Goal: Information Seeking & Learning: Learn about a topic

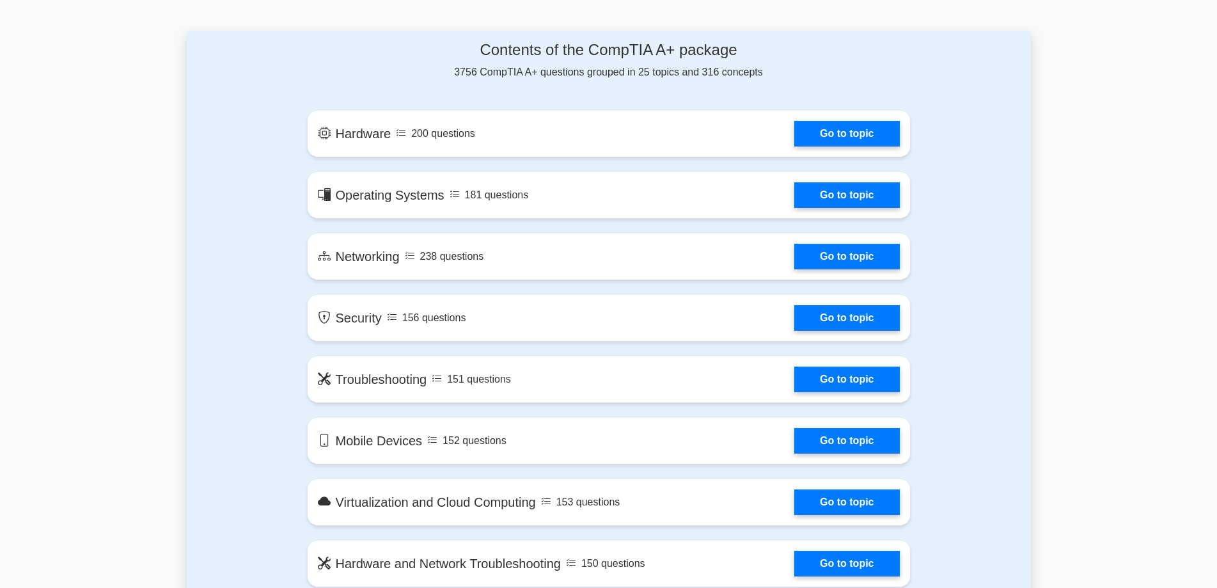
scroll to position [640, 0]
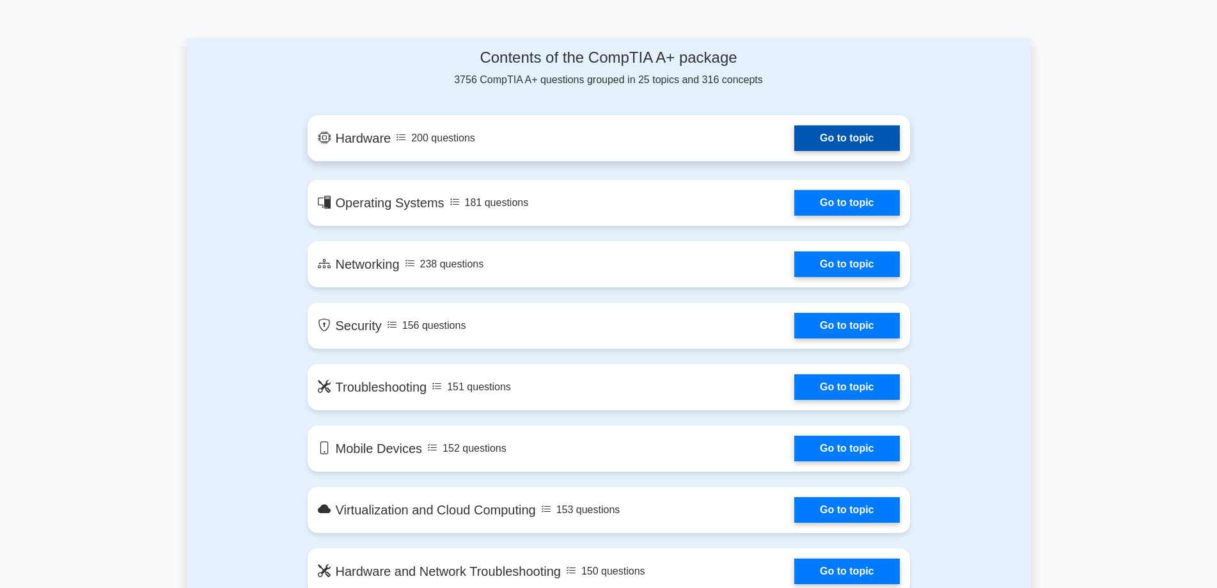
click at [794, 142] on link "Go to topic" at bounding box center [846, 138] width 105 height 26
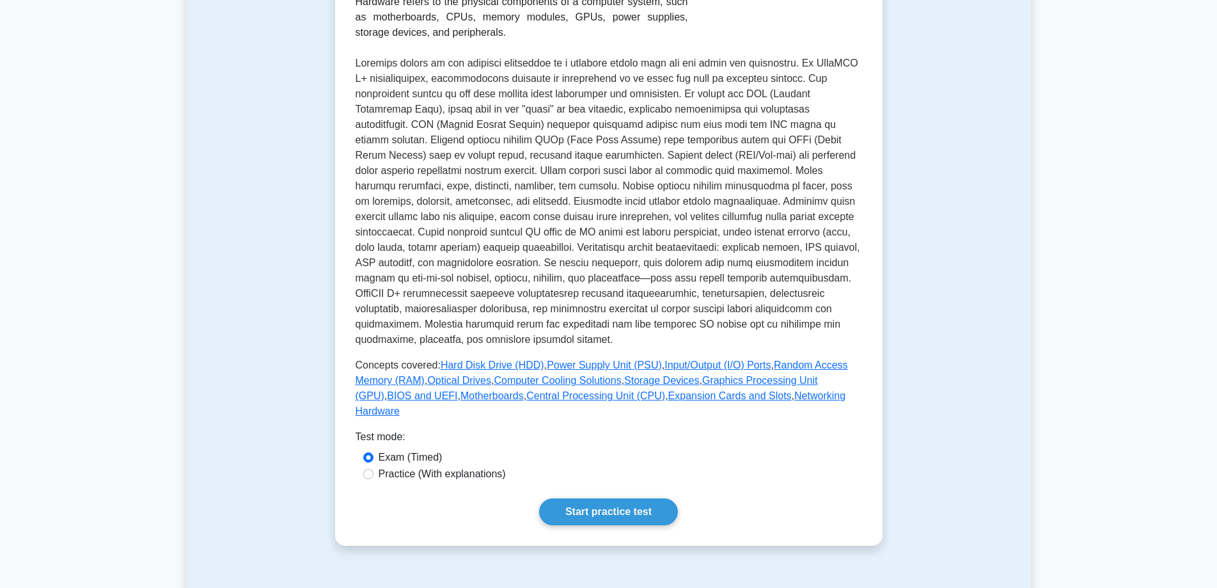
scroll to position [448, 0]
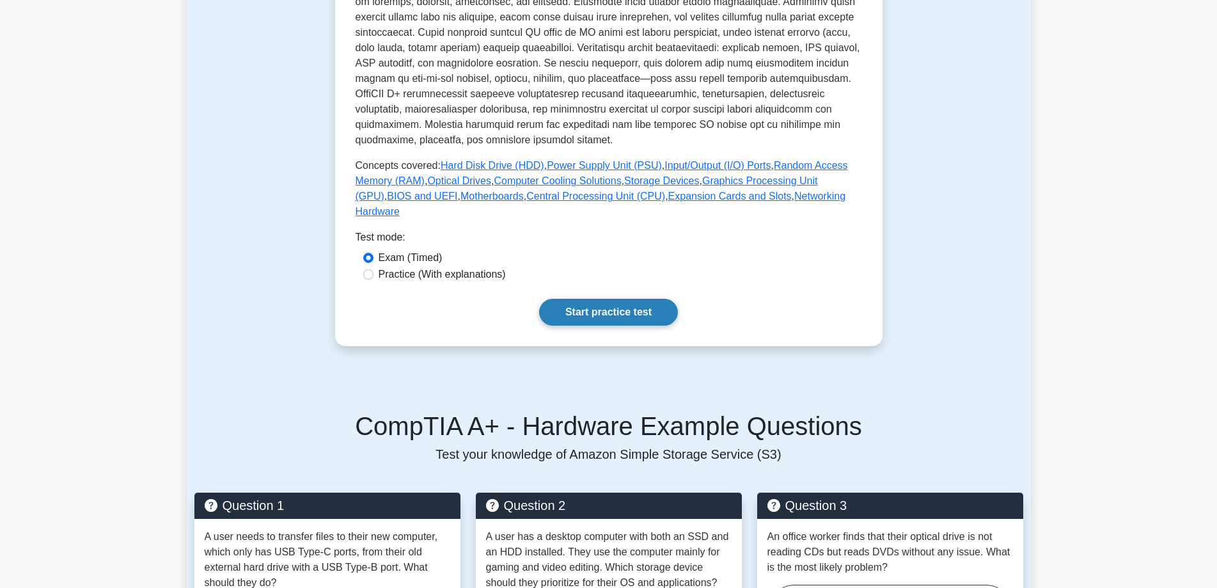
click at [590, 301] on link "Start practice test" at bounding box center [608, 312] width 139 height 27
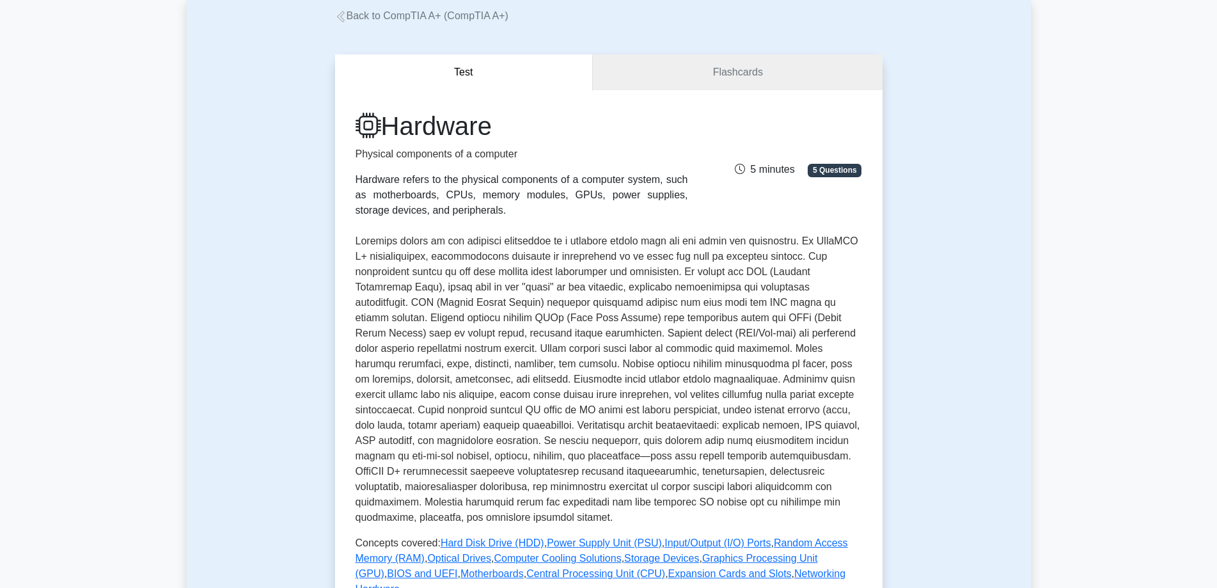
scroll to position [64, 0]
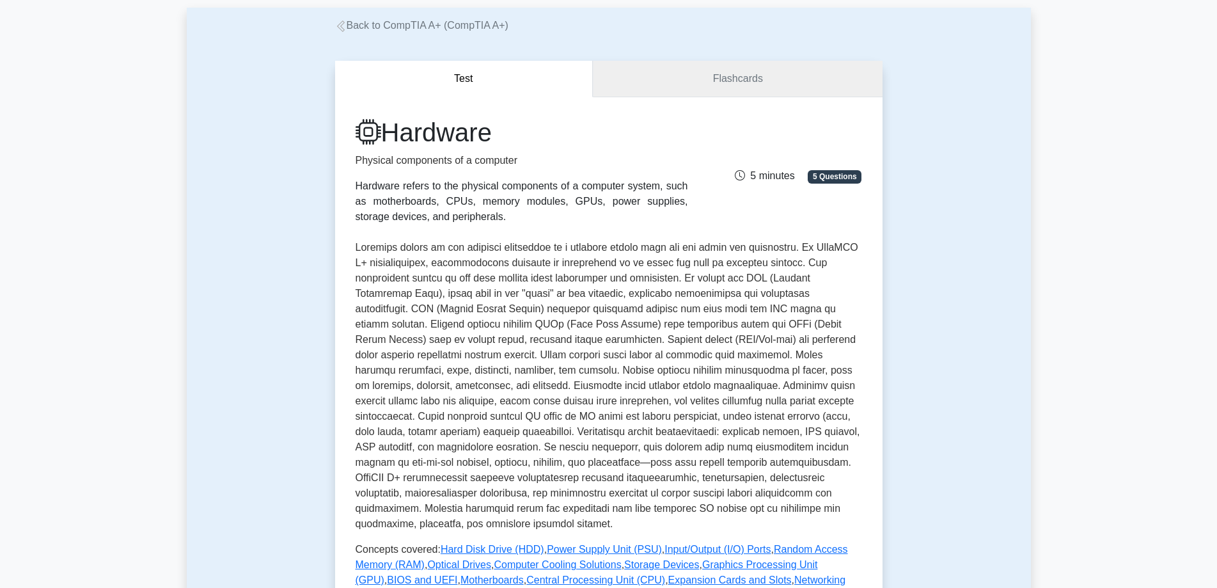
click at [707, 72] on link "Flashcards" at bounding box center [737, 79] width 289 height 36
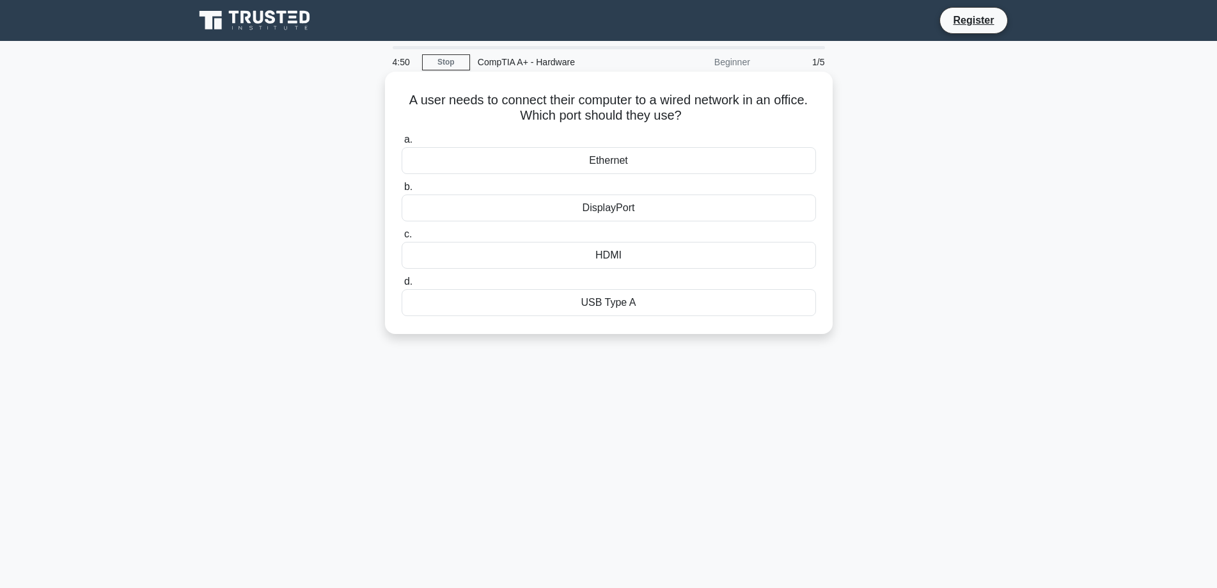
click at [588, 159] on div "Ethernet" at bounding box center [609, 160] width 414 height 27
click at [402, 144] on input "a. Ethernet" at bounding box center [402, 140] width 0 height 8
click at [597, 253] on div "PS/2 port" at bounding box center [609, 255] width 414 height 27
click at [402, 239] on input "c. PS/2 port" at bounding box center [402, 234] width 0 height 8
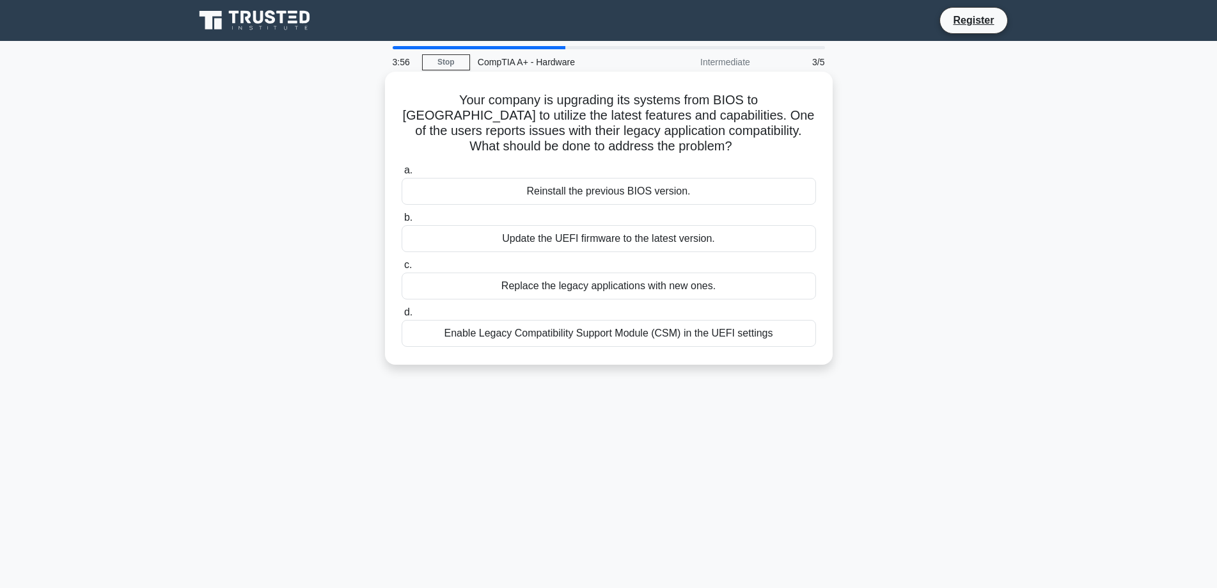
click at [637, 333] on div "Enable Legacy Compatibility Support Module (CSM) in the UEFI settings" at bounding box center [609, 333] width 414 height 27
click at [402, 317] on input "d. Enable Legacy Compatibility Support Module (CSM) in the UEFI settings" at bounding box center [402, 312] width 0 height 8
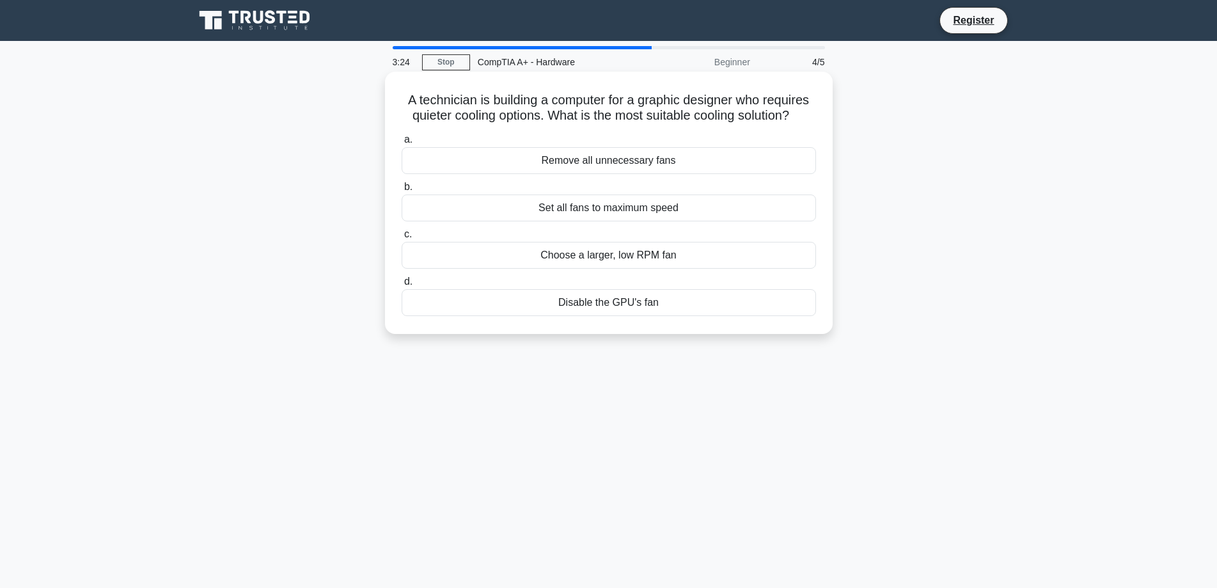
click at [613, 206] on div "Set all fans to maximum speed" at bounding box center [609, 207] width 414 height 27
click at [402, 191] on input "b. Set all fans to maximum speed" at bounding box center [402, 187] width 0 height 8
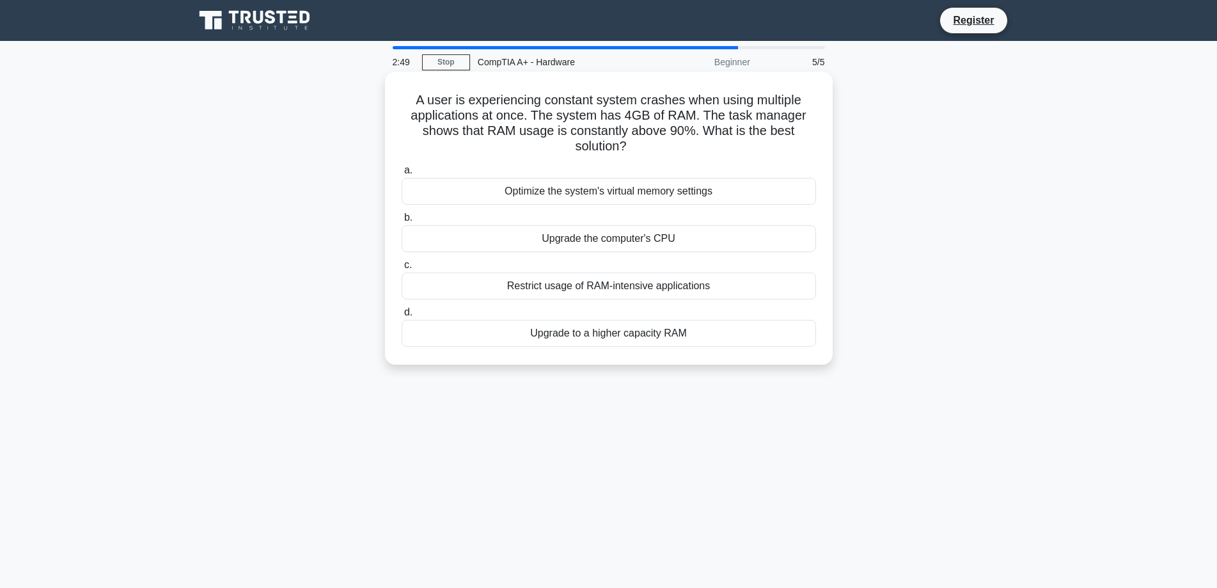
click at [651, 334] on div "Upgrade to a higher capacity RAM" at bounding box center [609, 333] width 414 height 27
click at [402, 317] on input "d. Upgrade to a higher capacity RAM" at bounding box center [402, 312] width 0 height 8
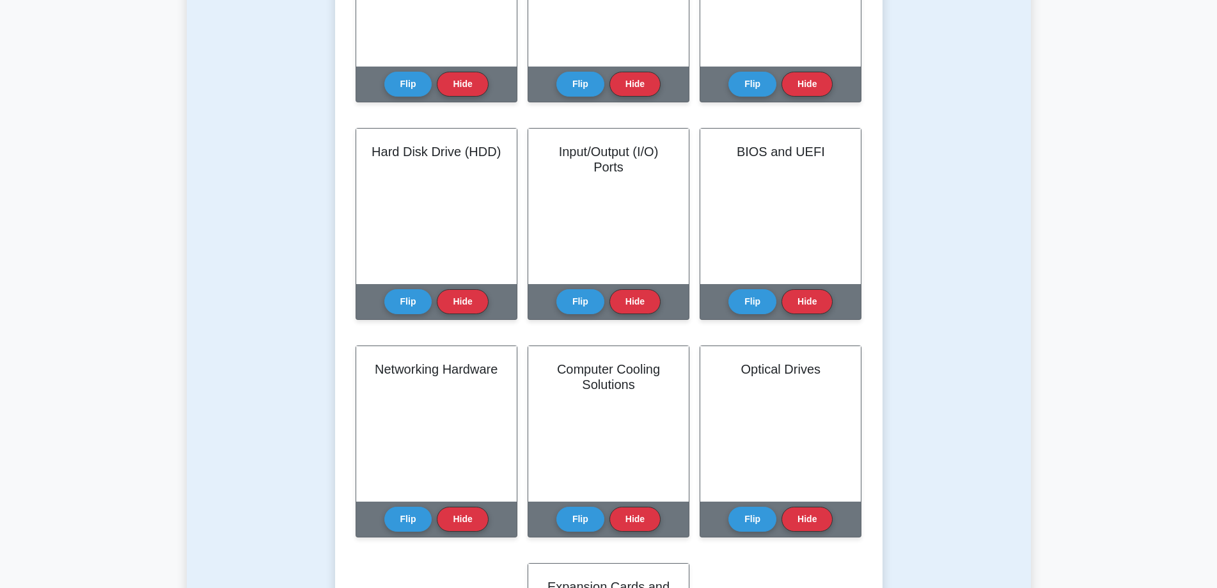
scroll to position [640, 0]
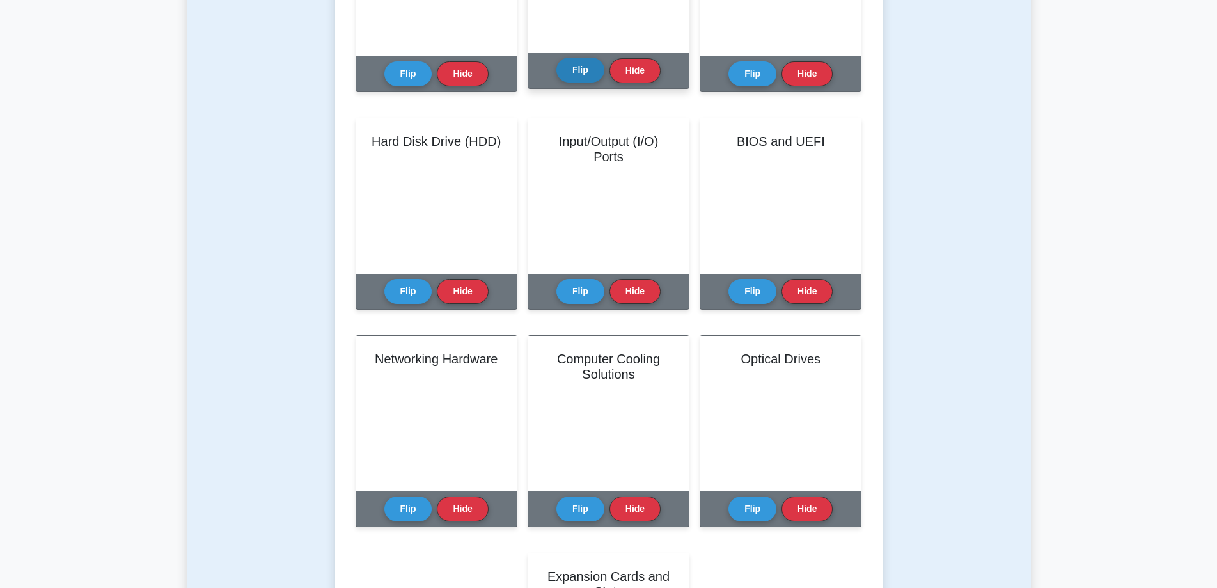
click at [578, 67] on button "Flip" at bounding box center [581, 70] width 48 height 25
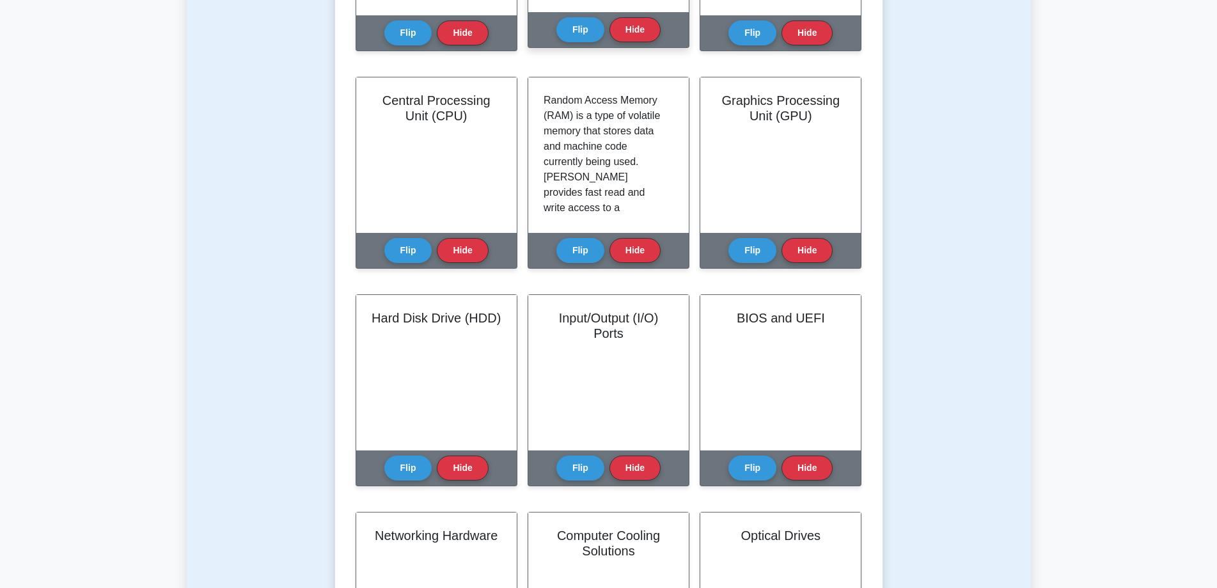
scroll to position [384, 0]
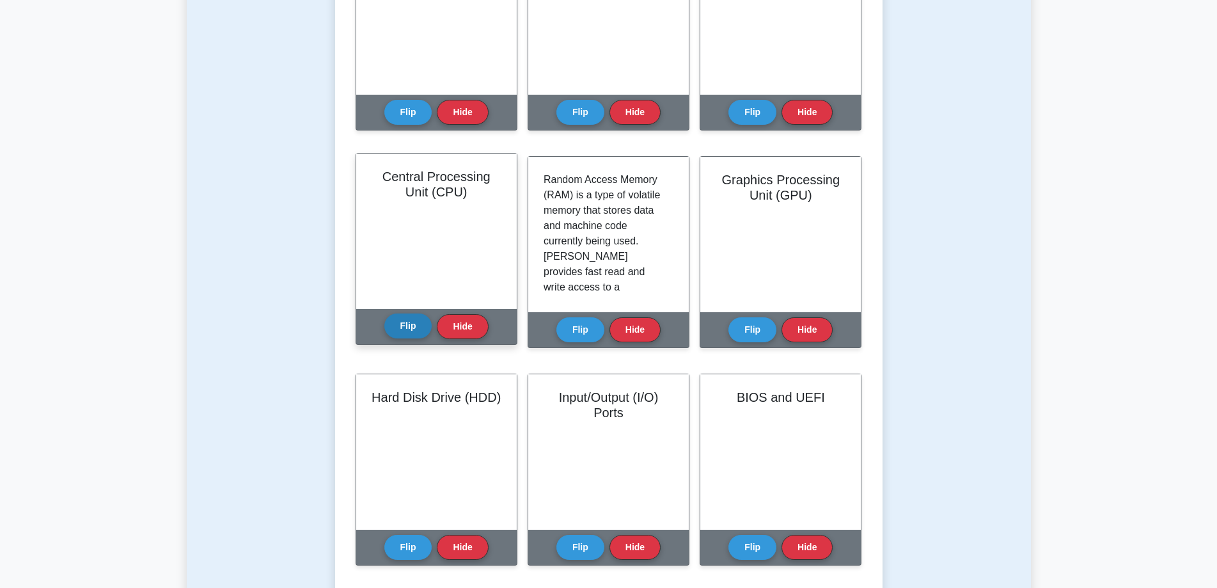
click at [402, 320] on button "Flip" at bounding box center [408, 325] width 48 height 25
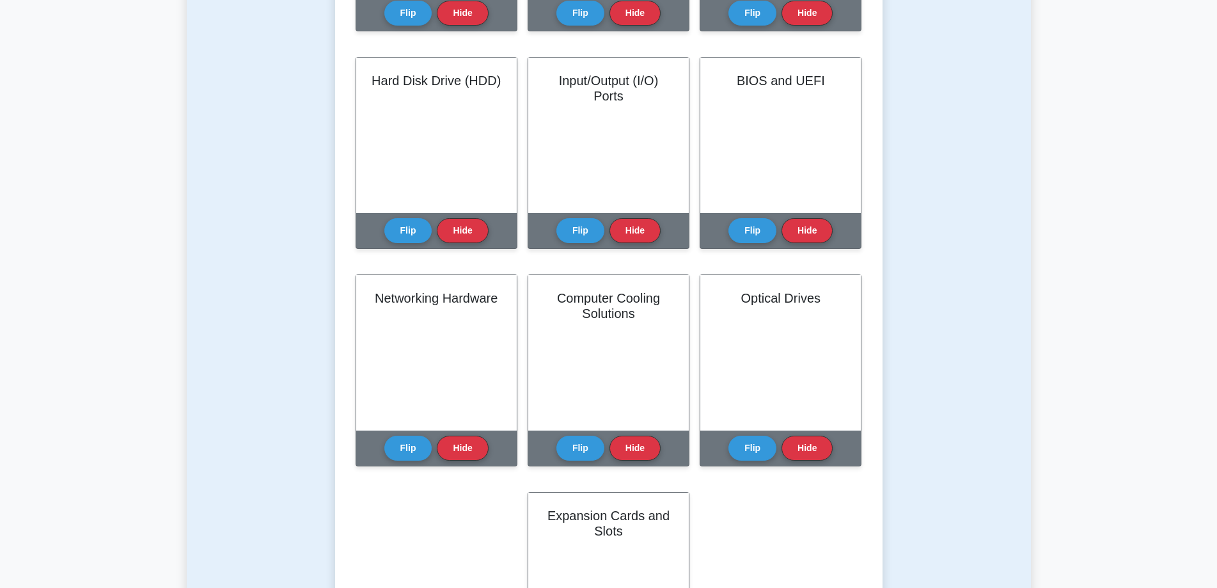
scroll to position [1151, 0]
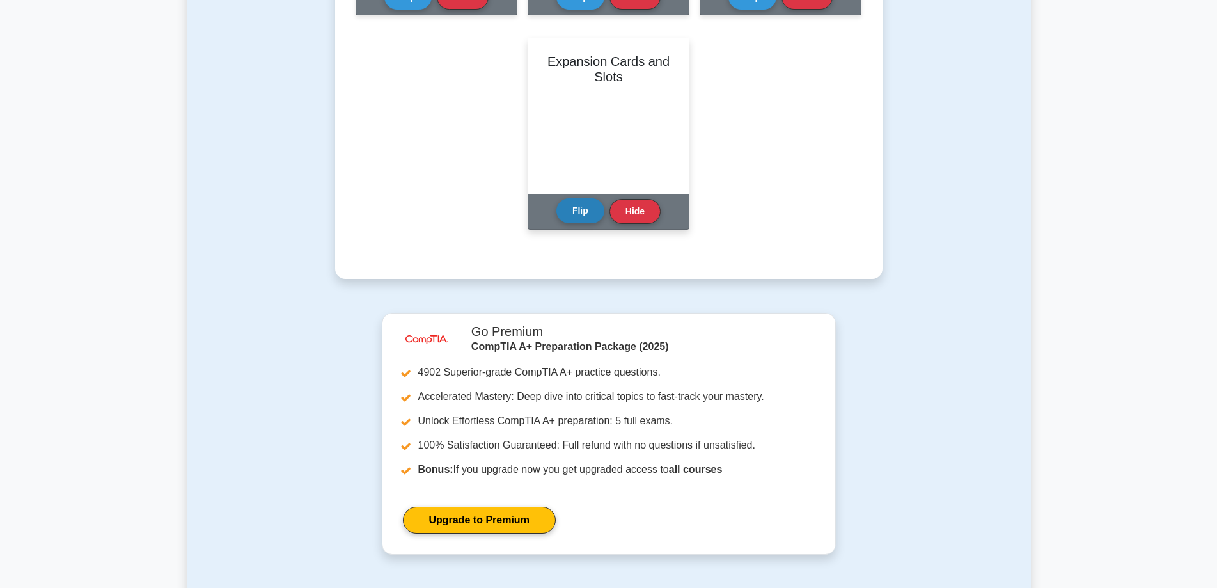
click at [562, 216] on button "Flip" at bounding box center [581, 210] width 48 height 25
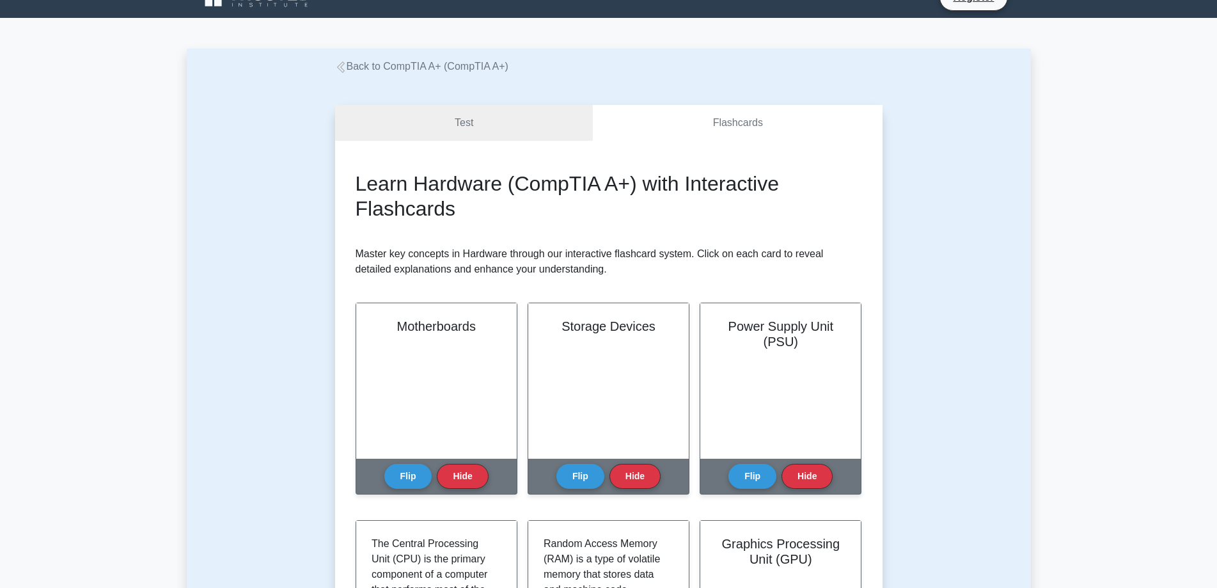
scroll to position [0, 0]
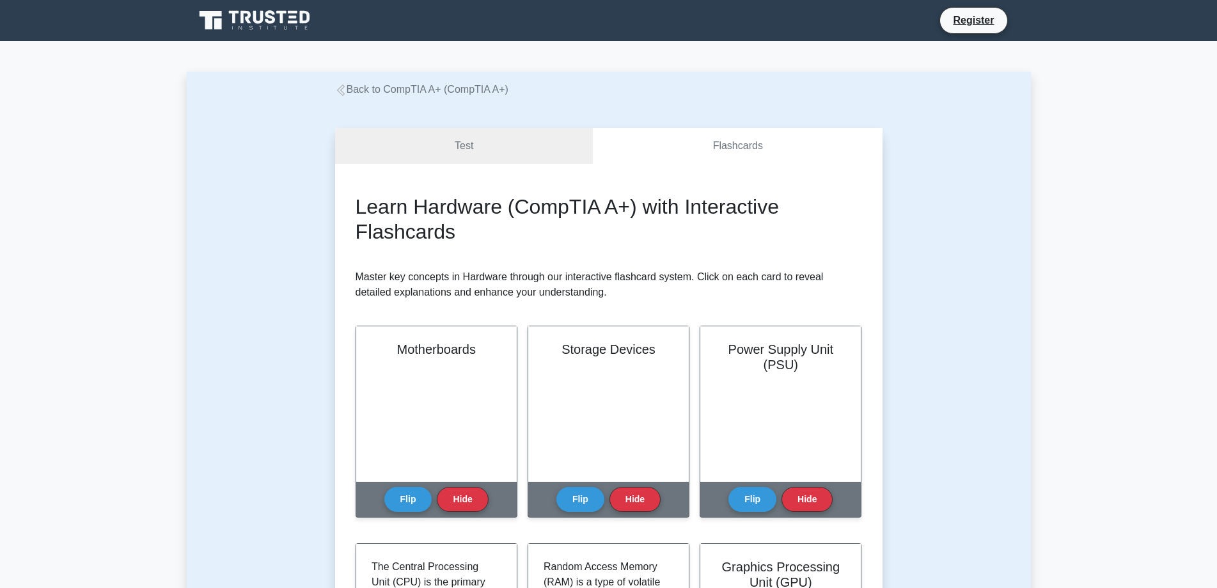
click at [339, 93] on icon at bounding box center [340, 90] width 8 height 12
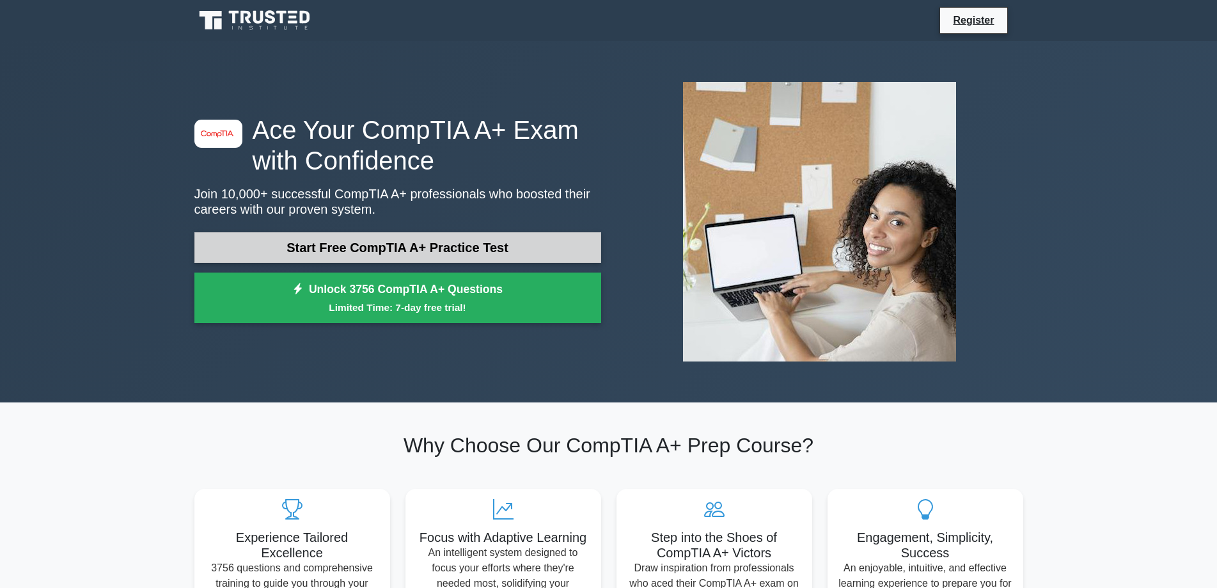
click at [484, 237] on link "Start Free CompTIA A+ Practice Test" at bounding box center [397, 247] width 407 height 31
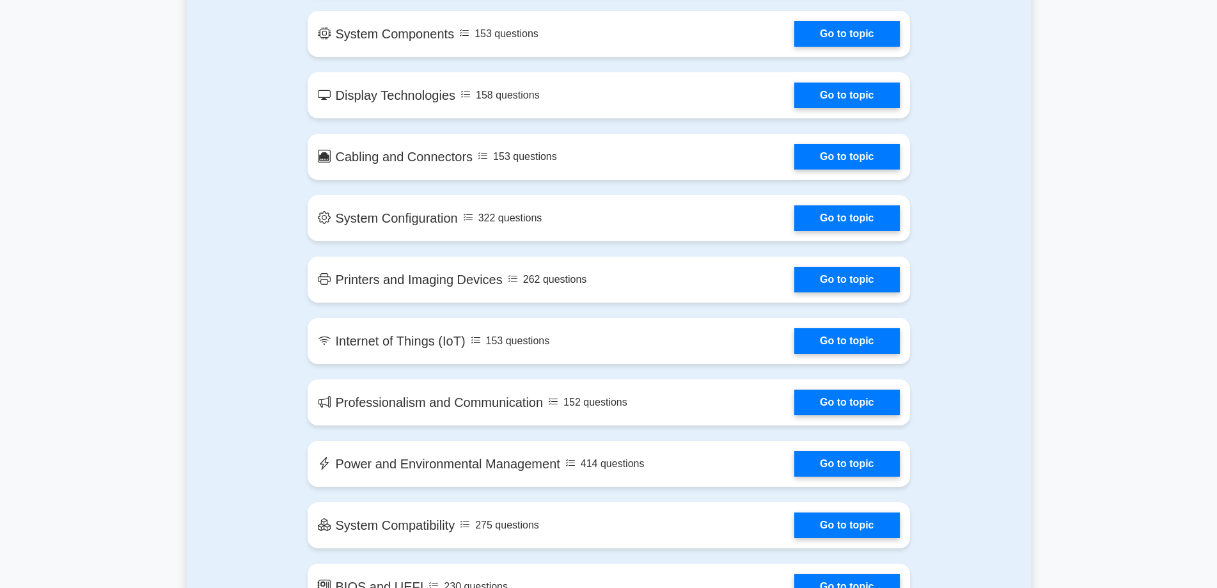
scroll to position [1535, 0]
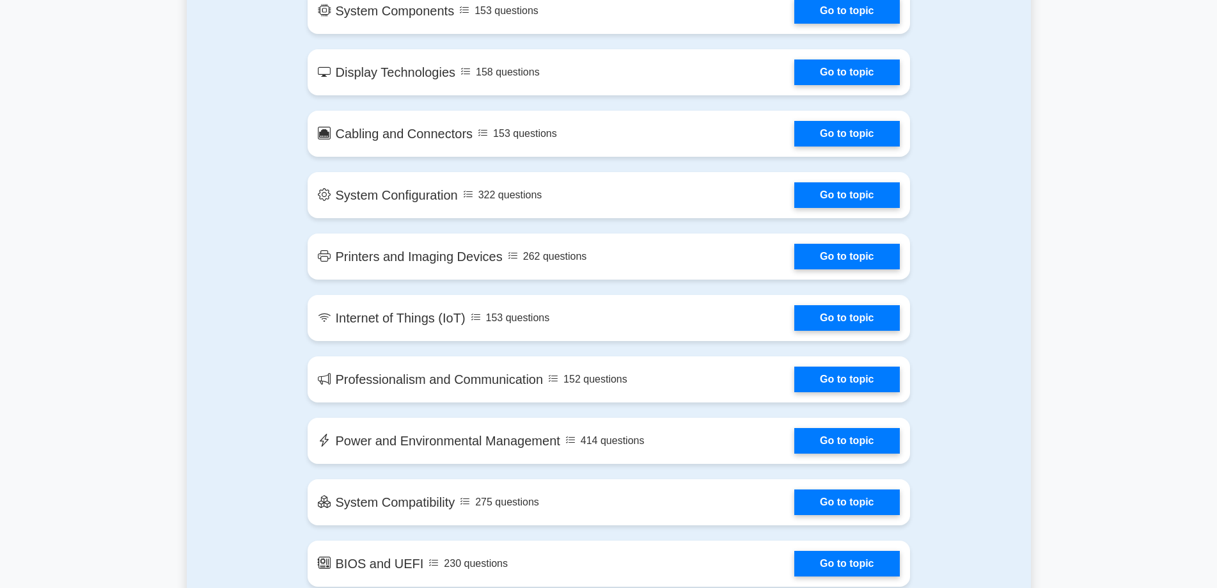
drag, startPoint x: 262, startPoint y: 309, endPoint x: 230, endPoint y: 326, distance: 36.0
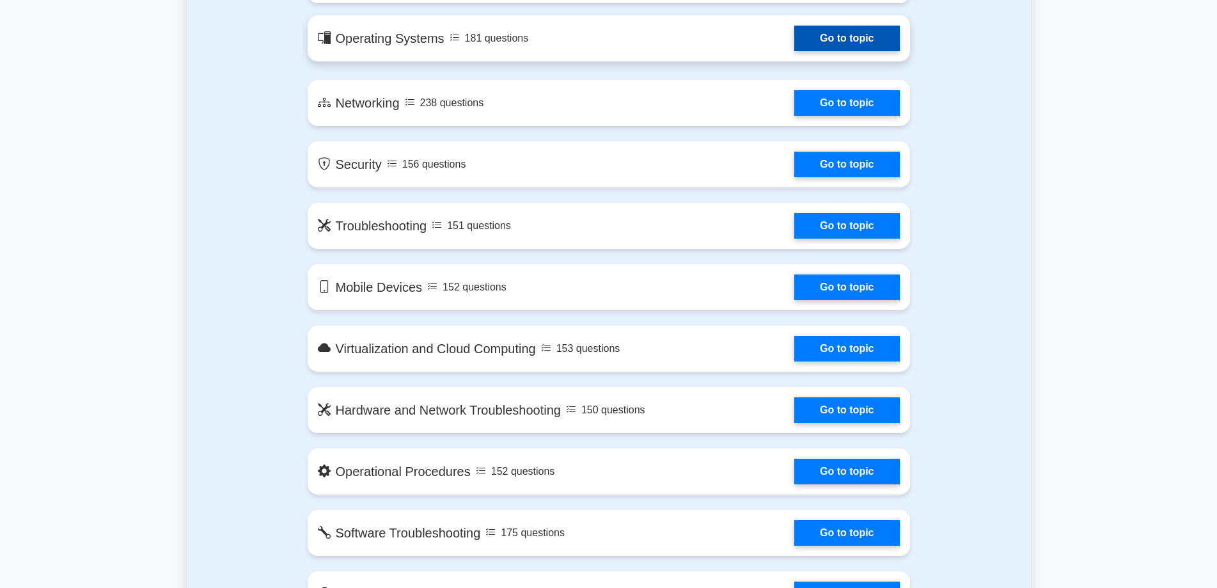
scroll to position [832, 0]
